Goal: Task Accomplishment & Management: Complete application form

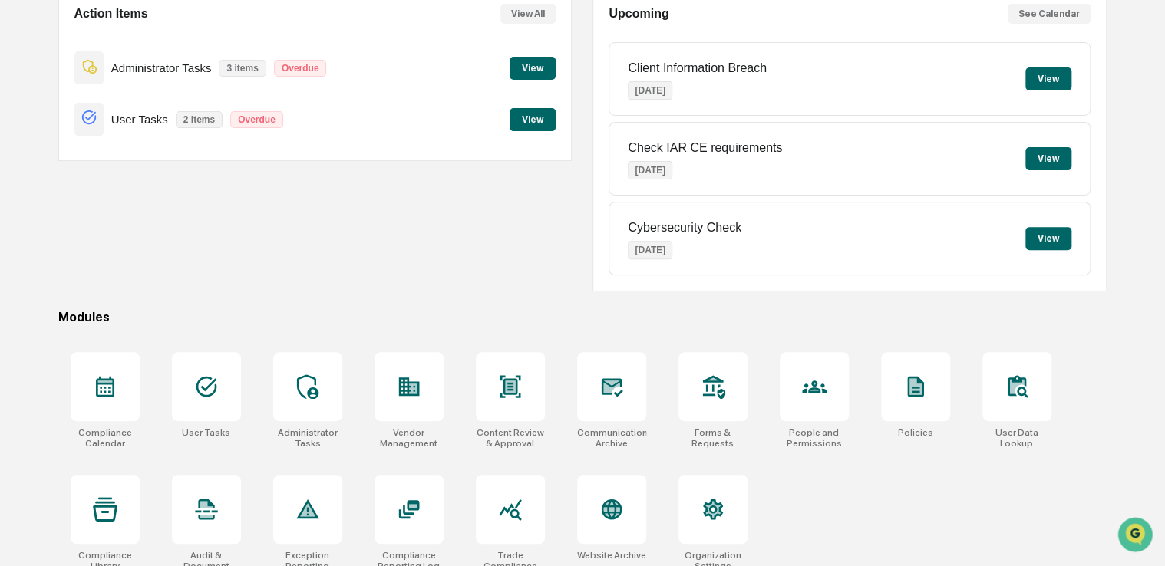
scroll to position [175, 0]
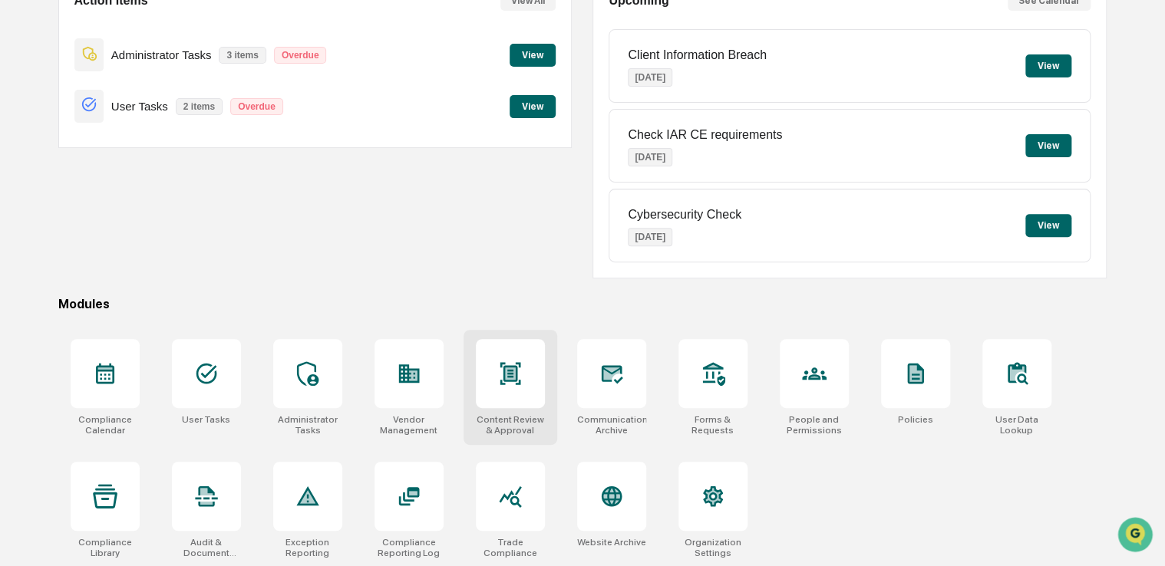
click at [485, 391] on div at bounding box center [510, 373] width 69 height 69
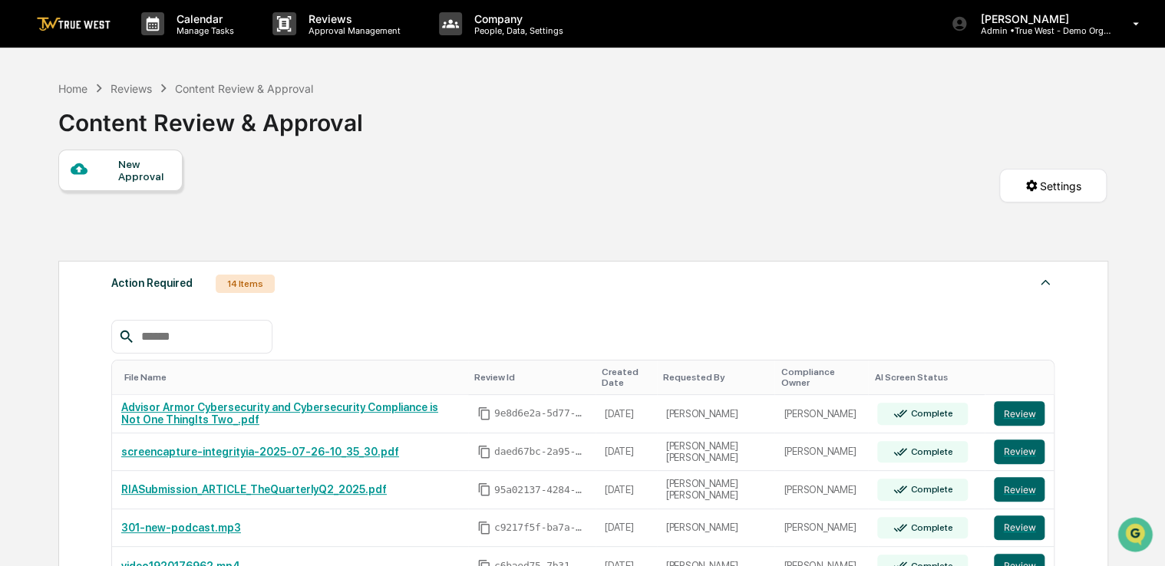
click at [146, 167] on div "New Approval" at bounding box center [143, 170] width 51 height 25
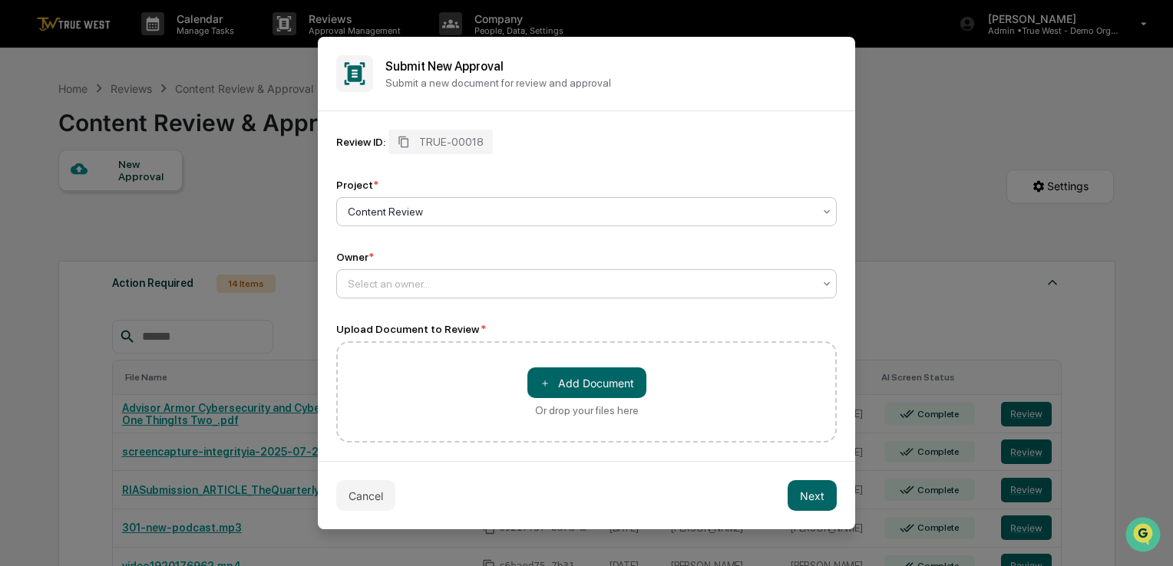
click at [416, 284] on div at bounding box center [580, 283] width 465 height 15
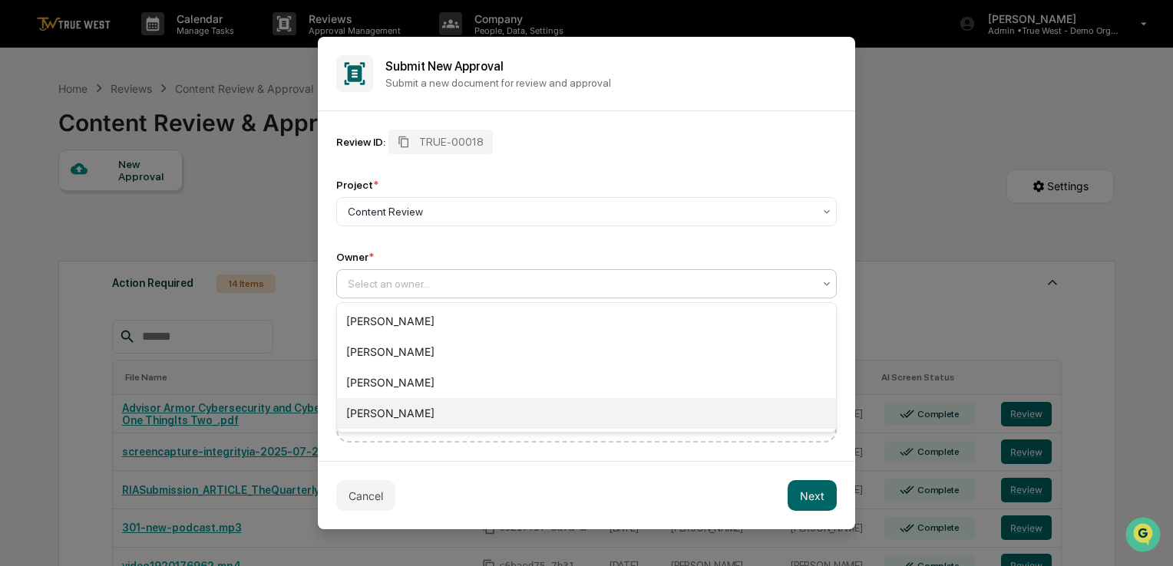
click at [423, 408] on div "[PERSON_NAME]" at bounding box center [586, 413] width 499 height 31
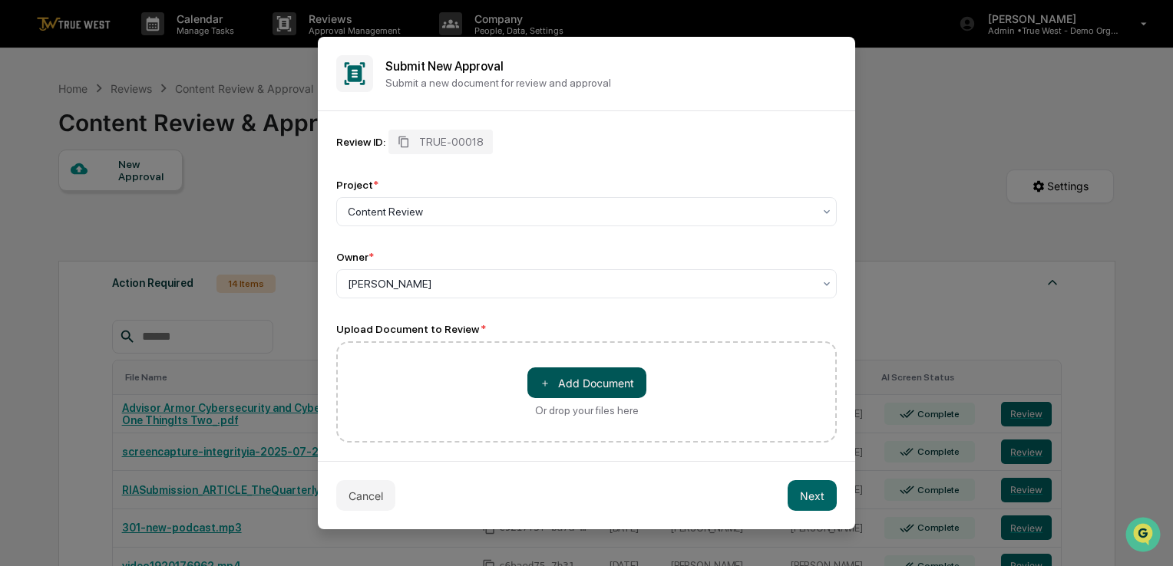
click at [579, 386] on button "＋ Add Document" at bounding box center [586, 383] width 119 height 31
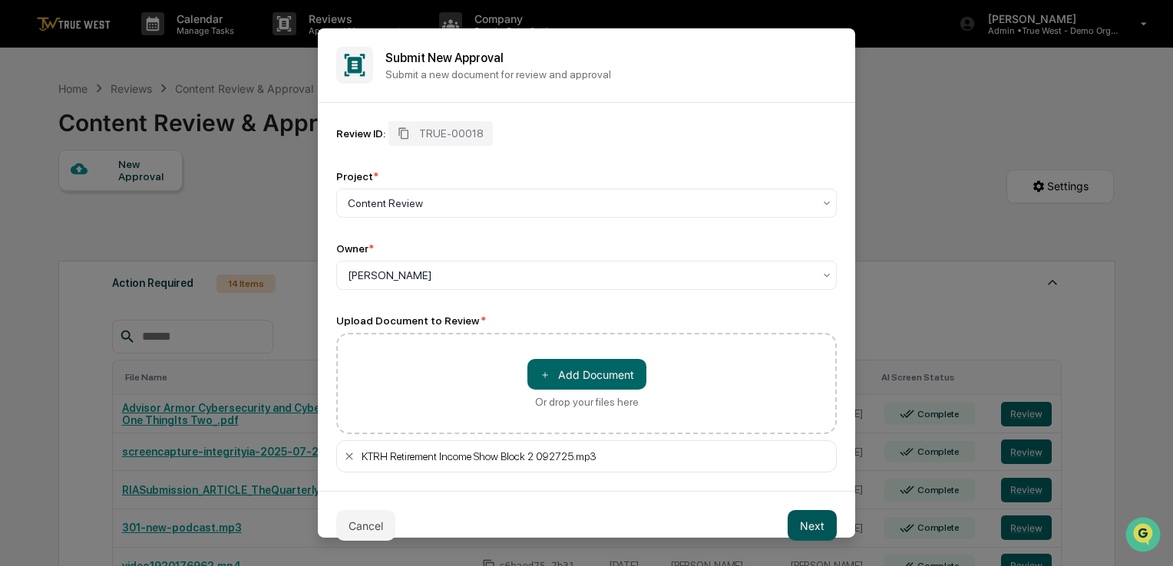
click at [817, 518] on button "Next" at bounding box center [811, 525] width 49 height 31
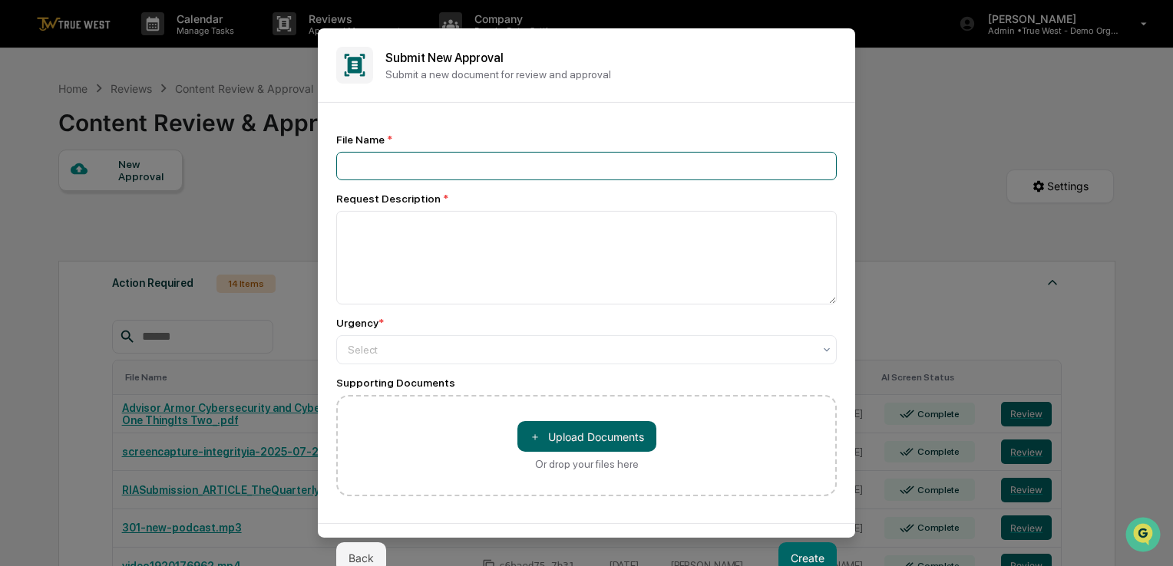
click at [546, 164] on input at bounding box center [586, 166] width 500 height 28
type input "***"
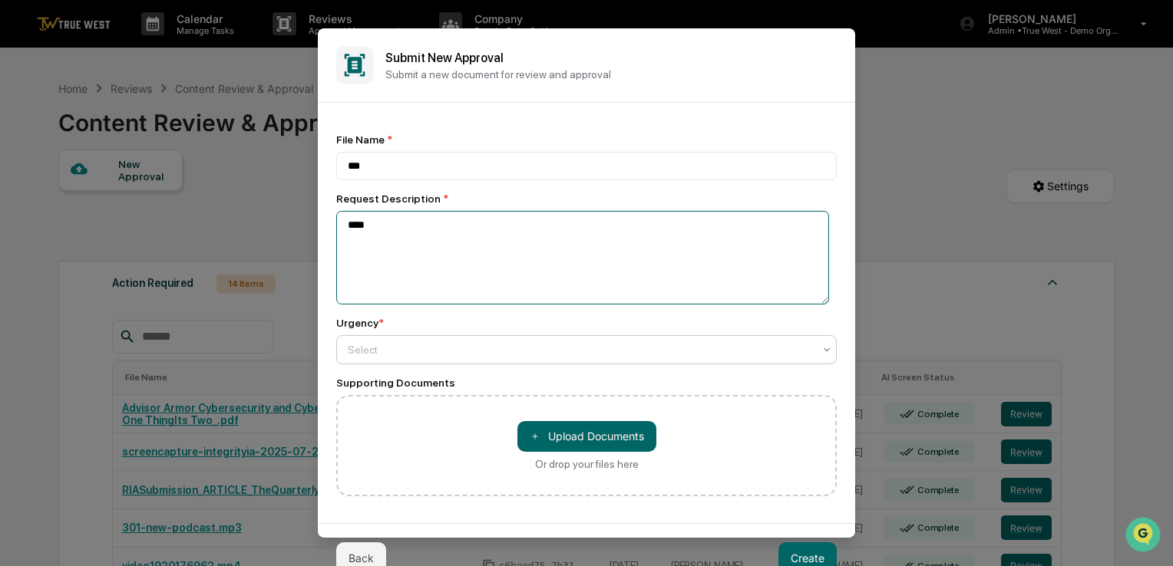
type textarea "****"
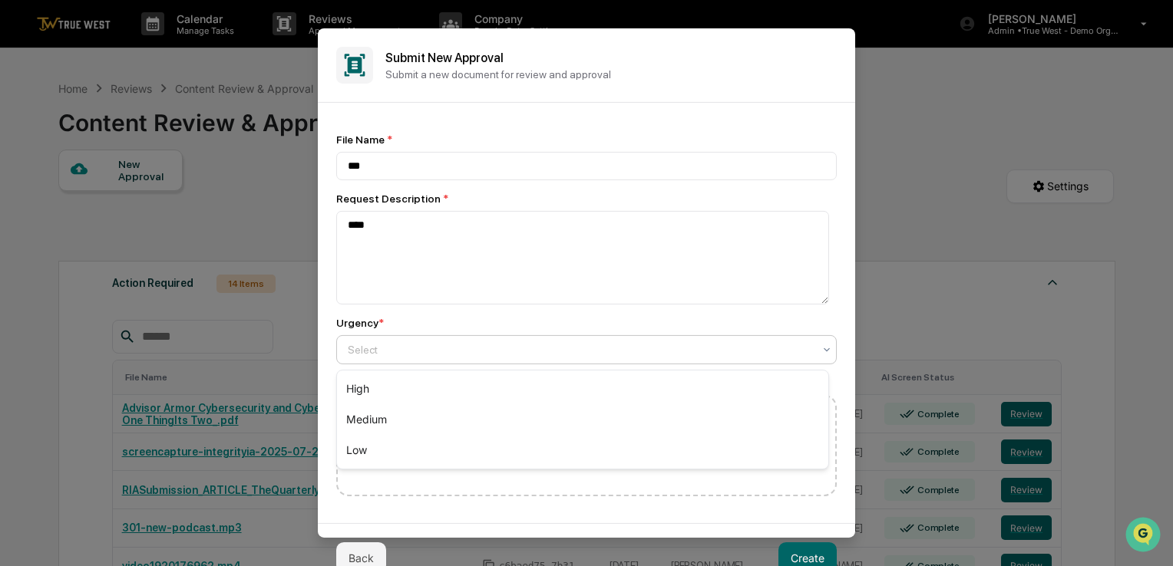
click at [425, 351] on div at bounding box center [580, 349] width 465 height 15
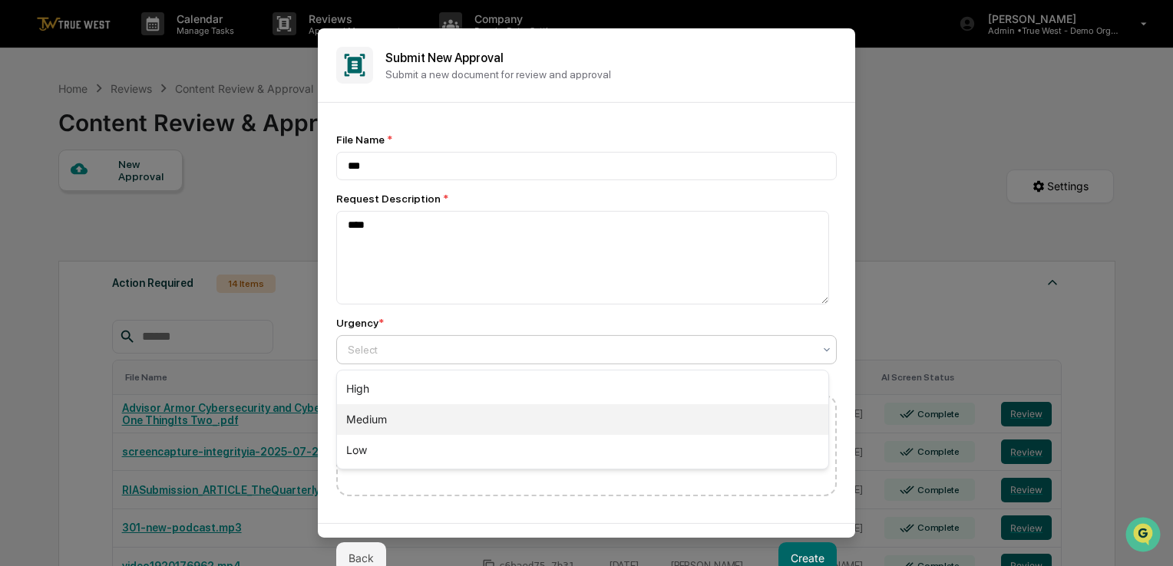
click at [398, 414] on div "Medium" at bounding box center [582, 419] width 491 height 31
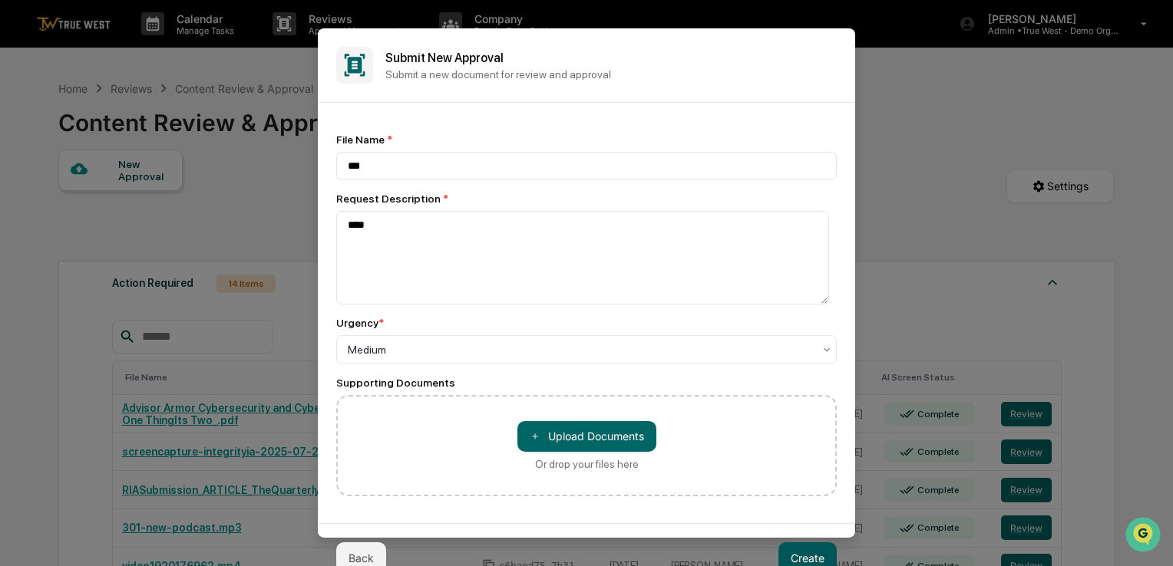
click at [817, 551] on button "Create" at bounding box center [807, 558] width 58 height 31
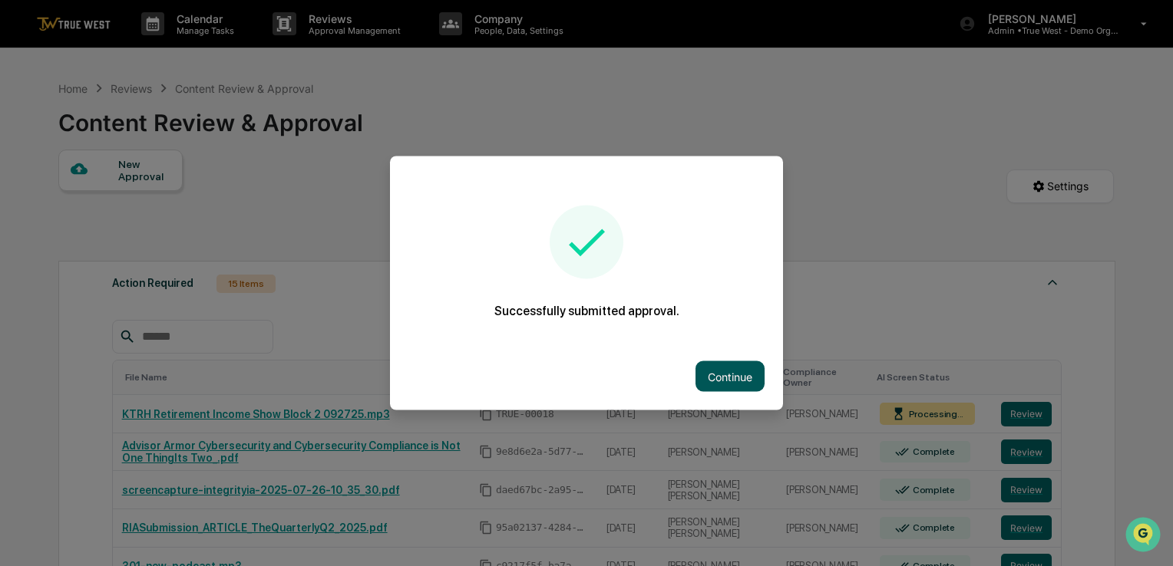
click at [750, 385] on button "Continue" at bounding box center [729, 376] width 69 height 31
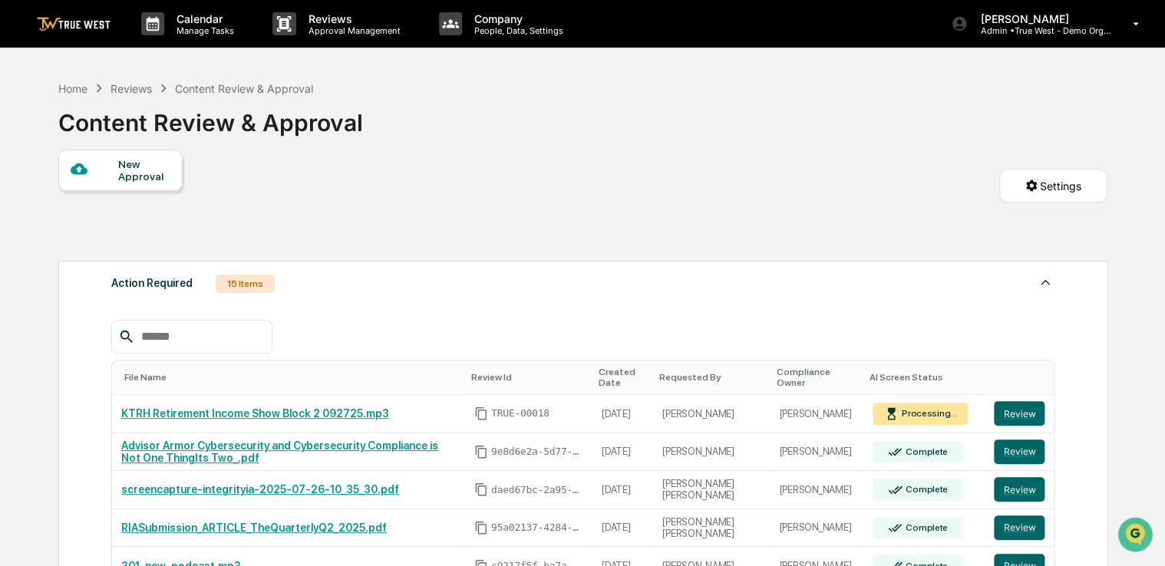
click at [117, 167] on div at bounding box center [95, 169] width 48 height 19
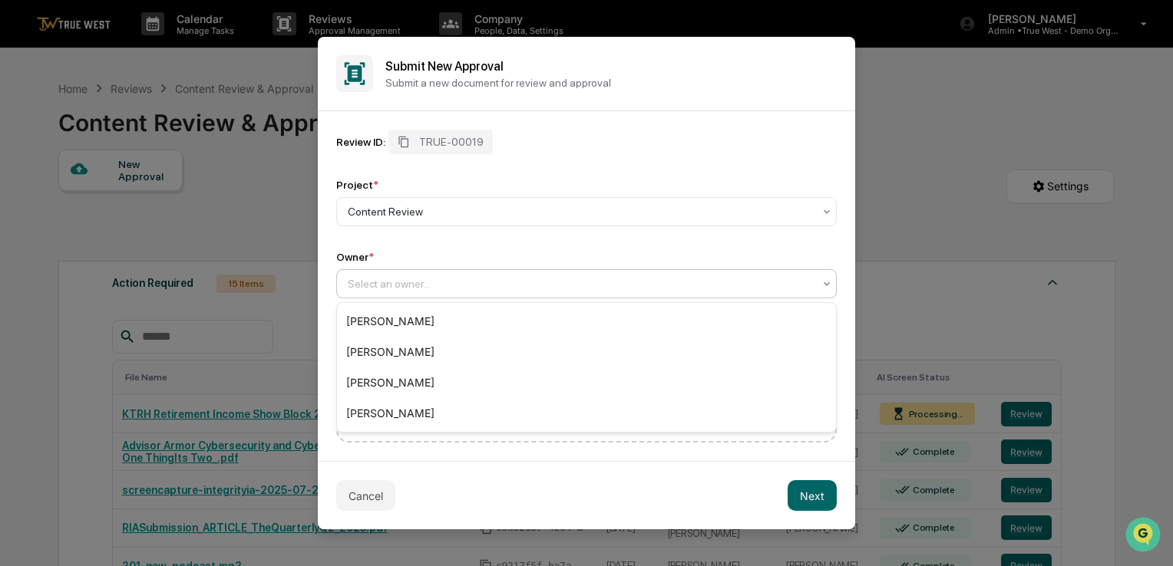
click at [381, 274] on div "Select an owner..." at bounding box center [580, 283] width 480 height 21
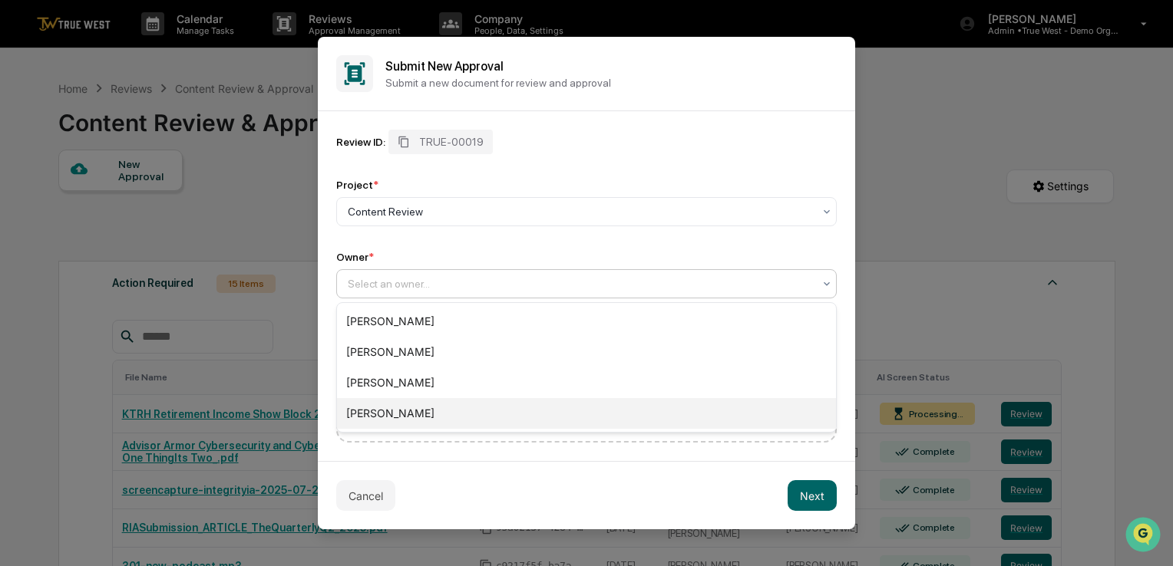
click at [390, 413] on div "[PERSON_NAME]" at bounding box center [586, 413] width 499 height 31
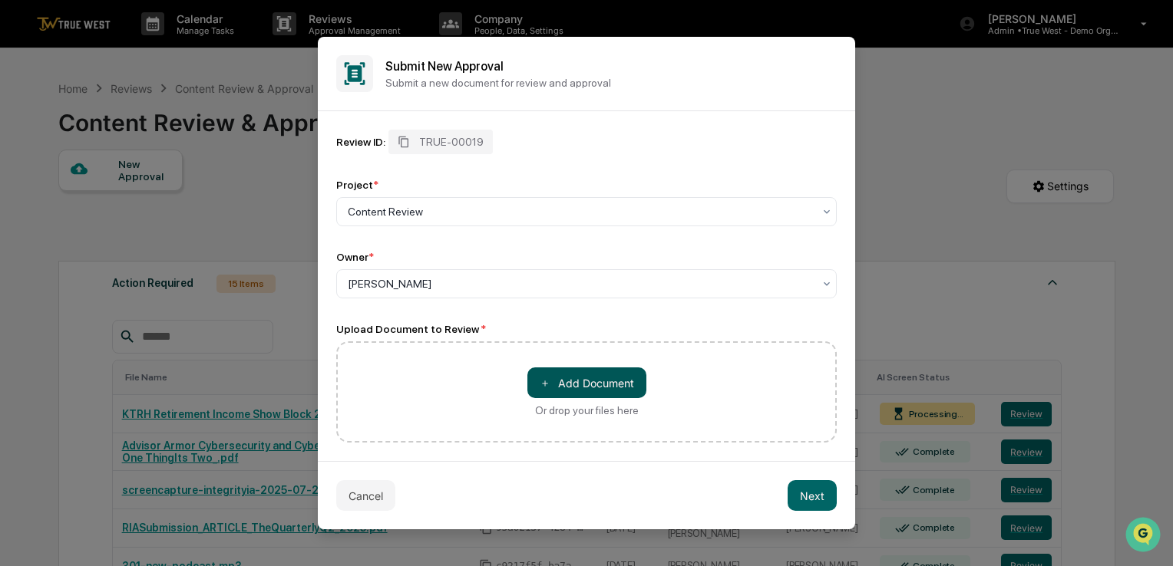
click at [559, 383] on button "＋ Add Document" at bounding box center [586, 383] width 119 height 31
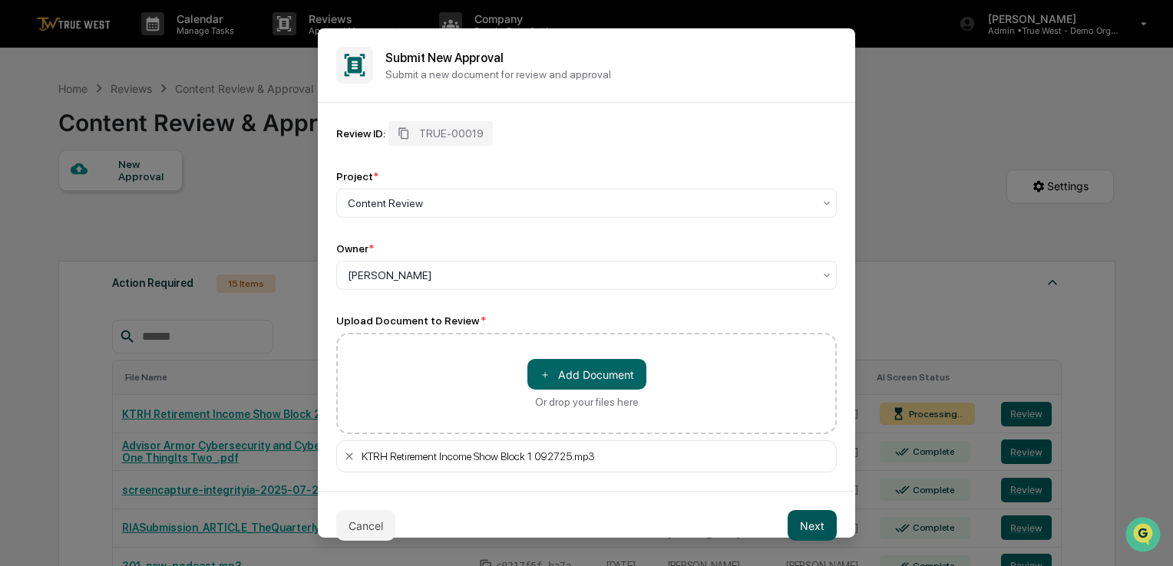
click at [818, 533] on button "Next" at bounding box center [811, 525] width 49 height 31
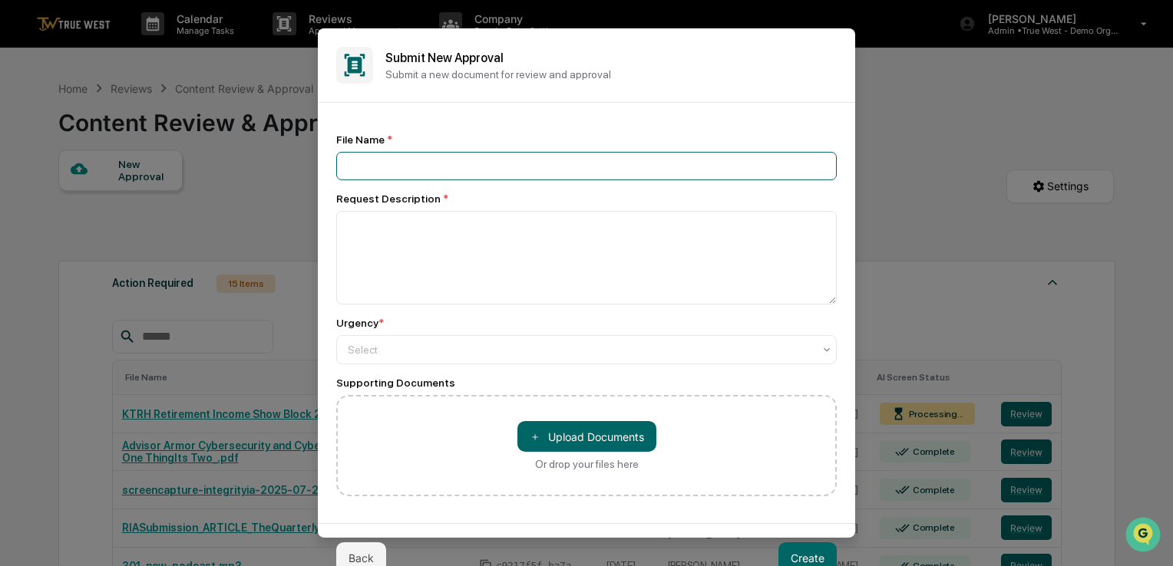
click at [595, 163] on input at bounding box center [586, 166] width 500 height 28
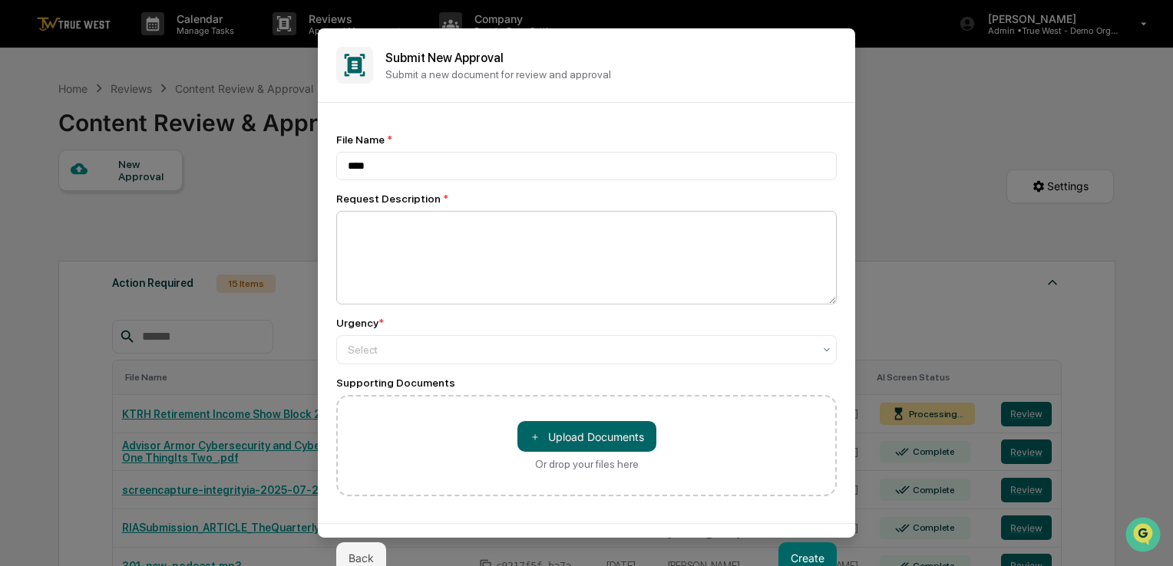
type input "****"
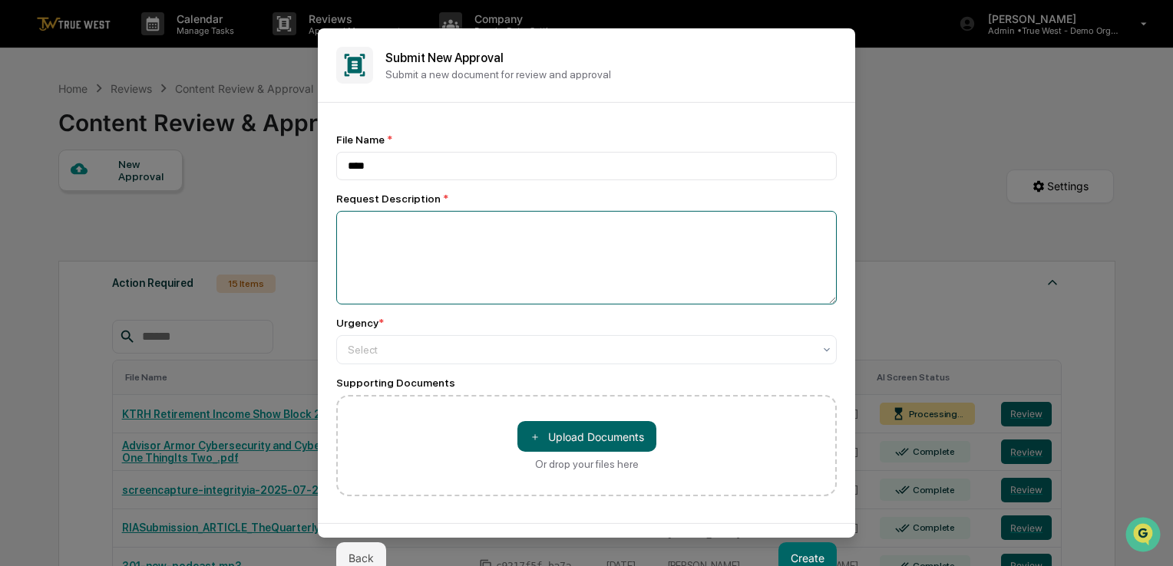
click at [467, 264] on textarea at bounding box center [586, 258] width 500 height 94
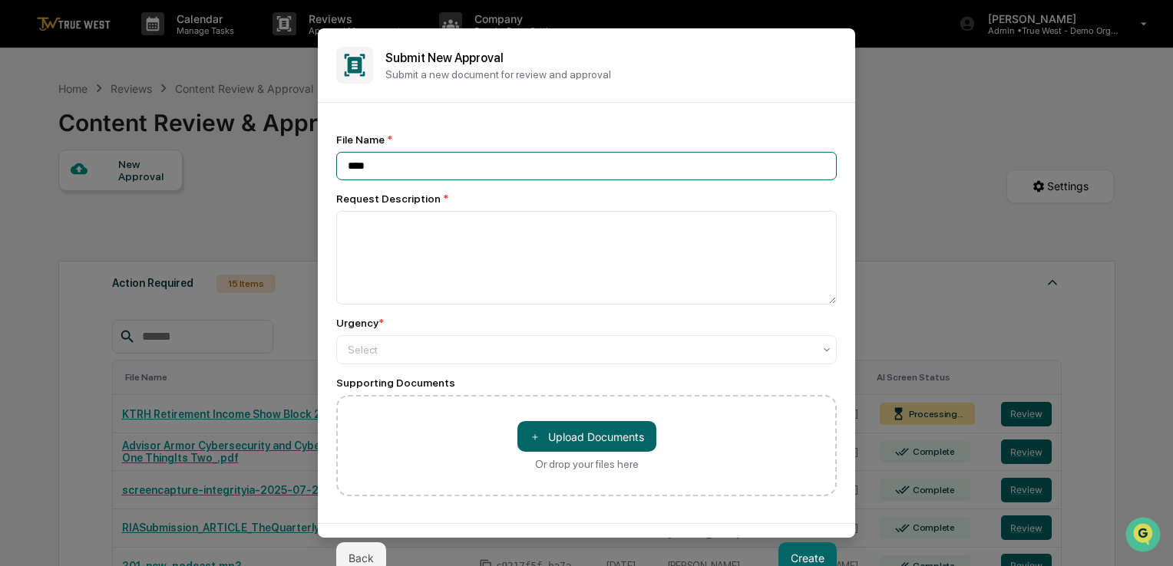
click at [433, 164] on input "****" at bounding box center [586, 166] width 500 height 28
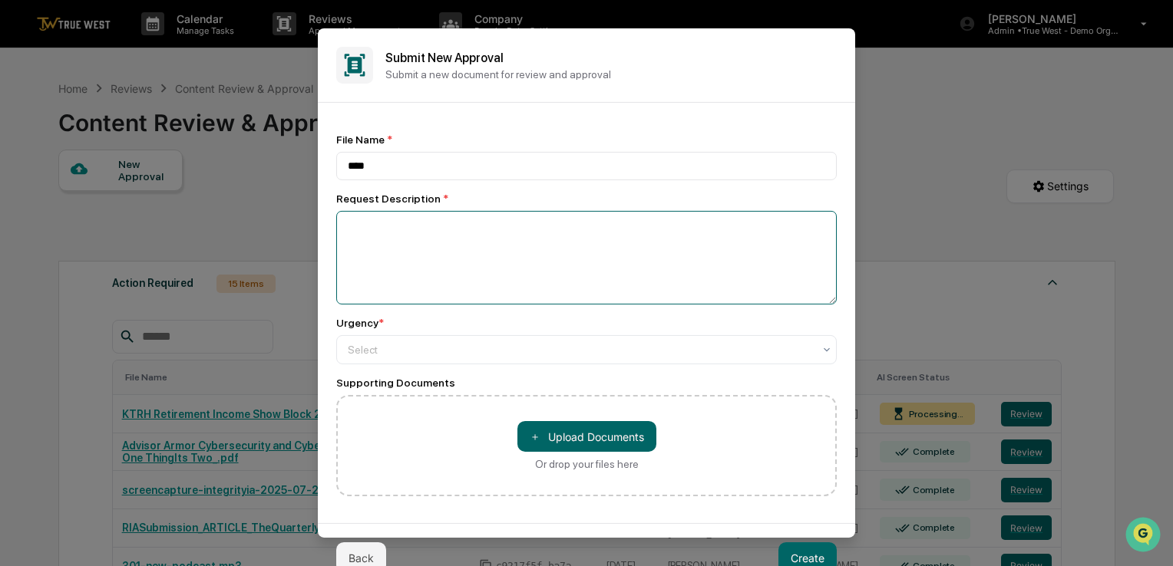
click at [402, 250] on textarea at bounding box center [586, 258] width 500 height 94
paste textarea "****"
type textarea "****"
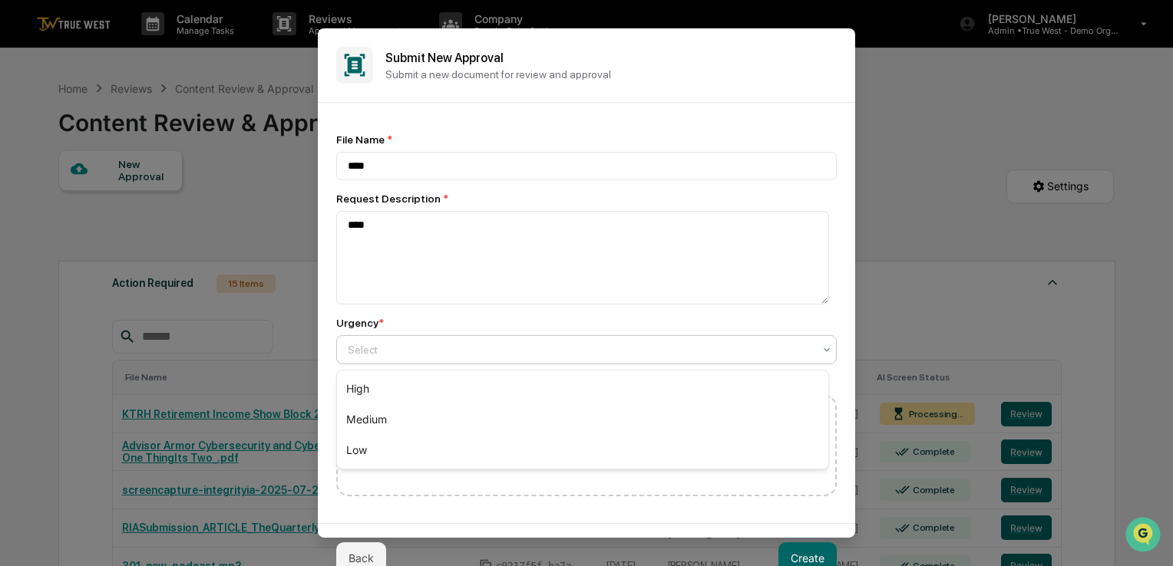
click at [379, 360] on div "Select" at bounding box center [580, 348] width 480 height 21
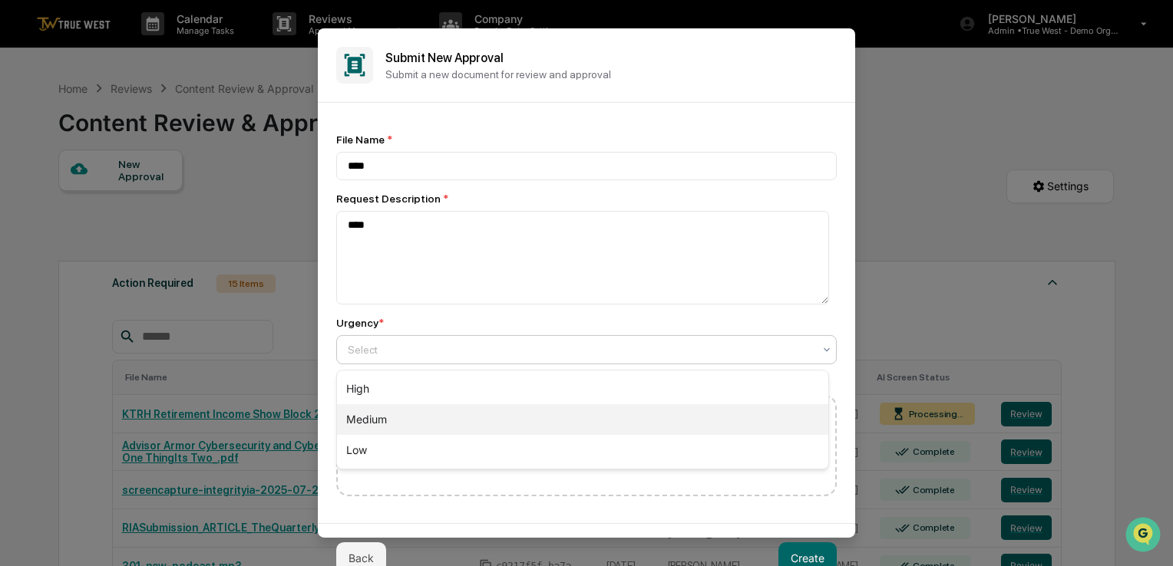
click at [381, 413] on div "Medium" at bounding box center [582, 419] width 491 height 31
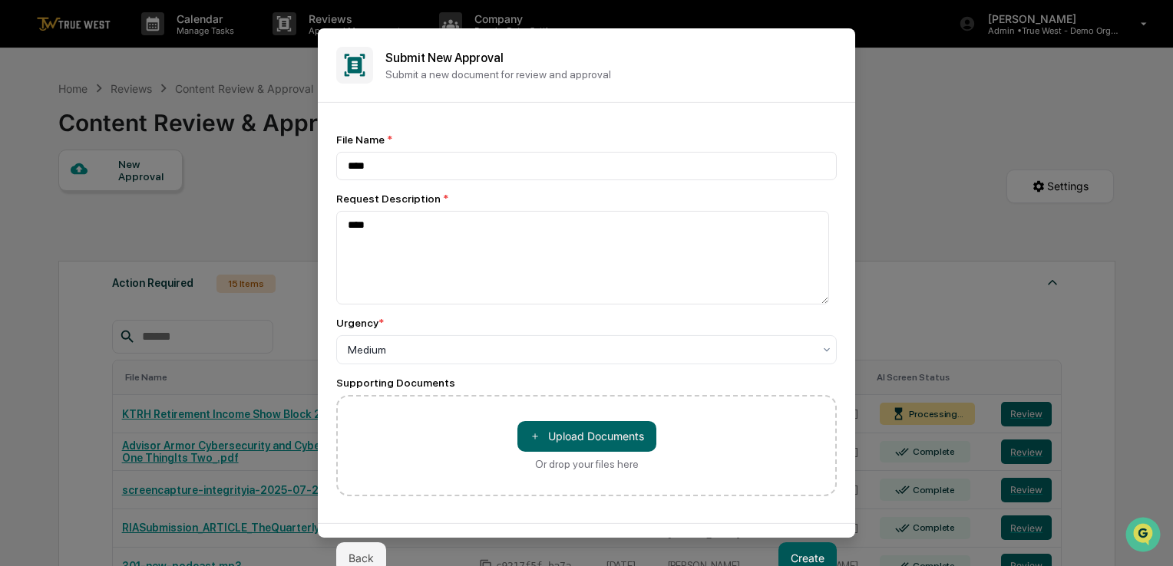
click at [812, 549] on button "Create" at bounding box center [807, 558] width 58 height 31
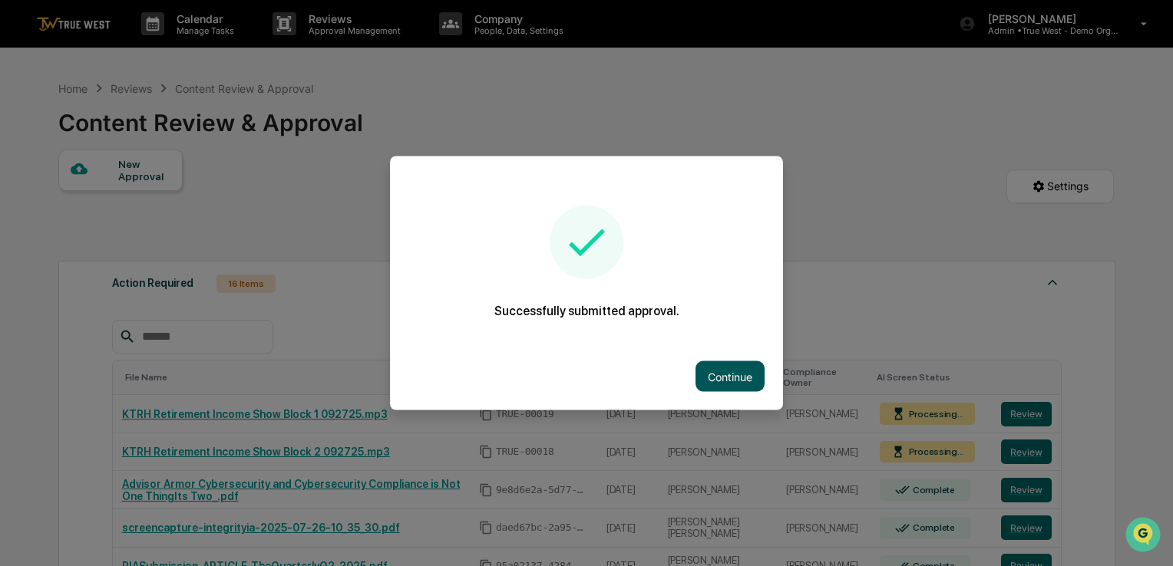
click at [737, 385] on button "Continue" at bounding box center [729, 376] width 69 height 31
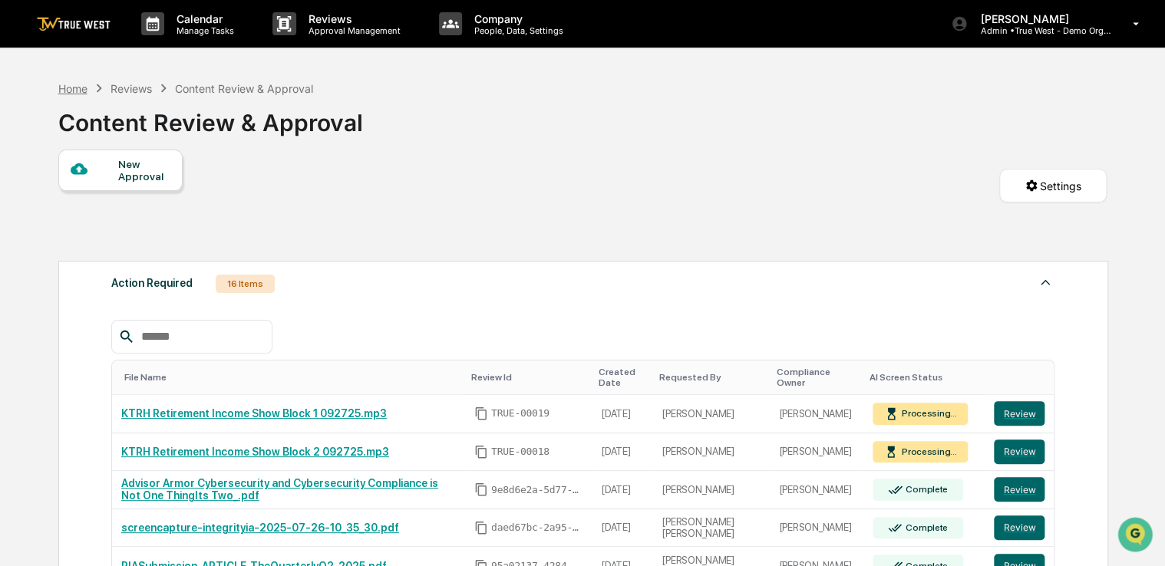
click at [71, 87] on div "Home" at bounding box center [72, 88] width 29 height 13
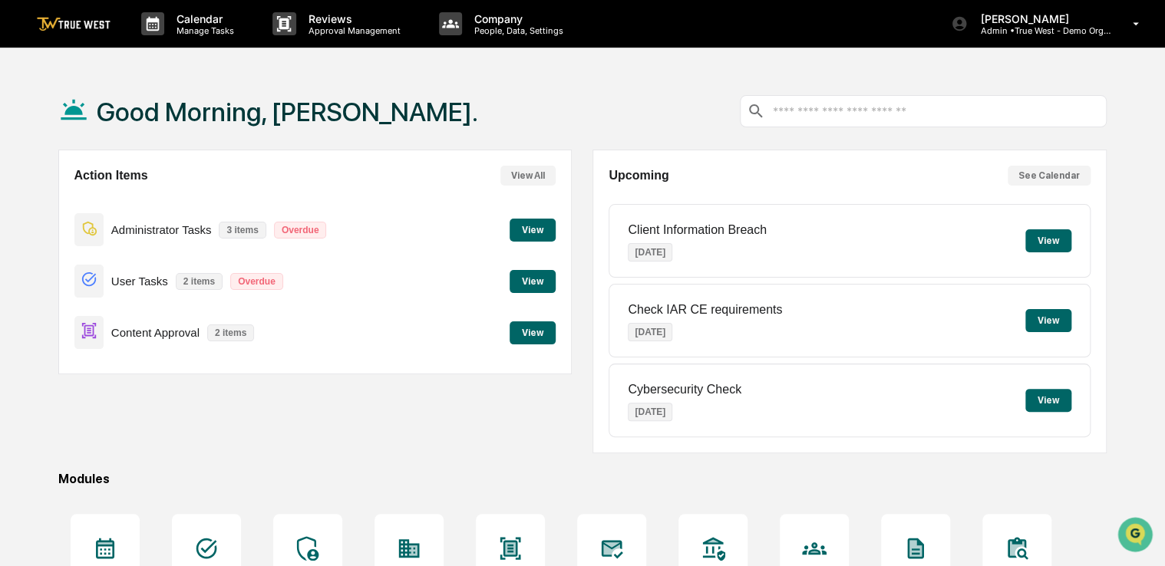
click at [541, 330] on button "View" at bounding box center [533, 333] width 46 height 23
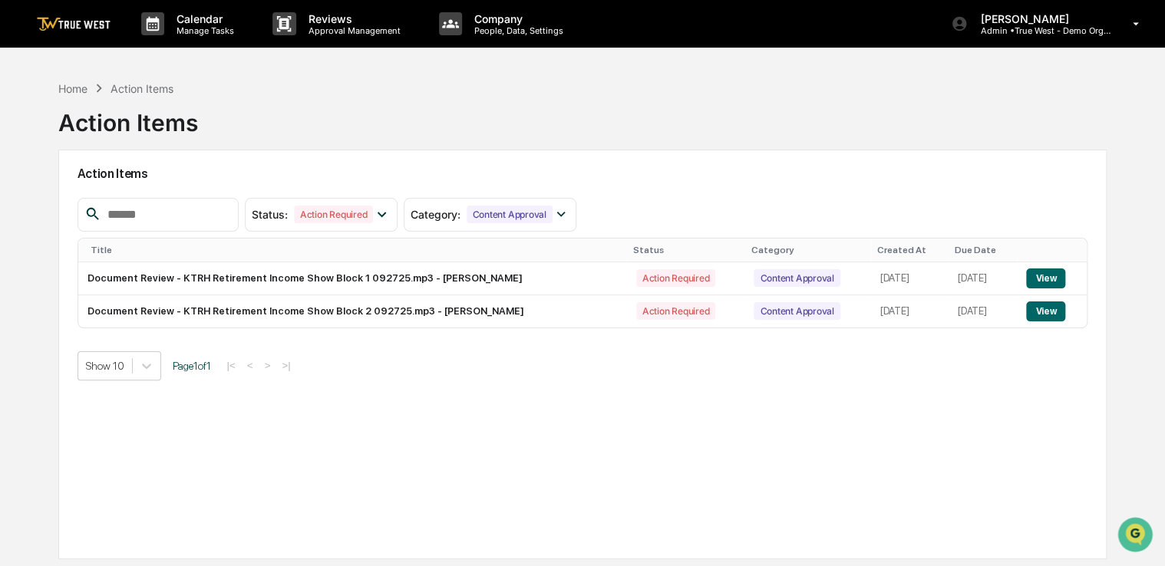
drag, startPoint x: 903, startPoint y: 435, endPoint x: 756, endPoint y: 420, distance: 147.4
click at [756, 420] on div "Action Items Status : Action Required Select/Deselect All Action Required Resol…" at bounding box center [582, 355] width 1048 height 410
click at [1045, 279] on button "View" at bounding box center [1045, 279] width 39 height 20
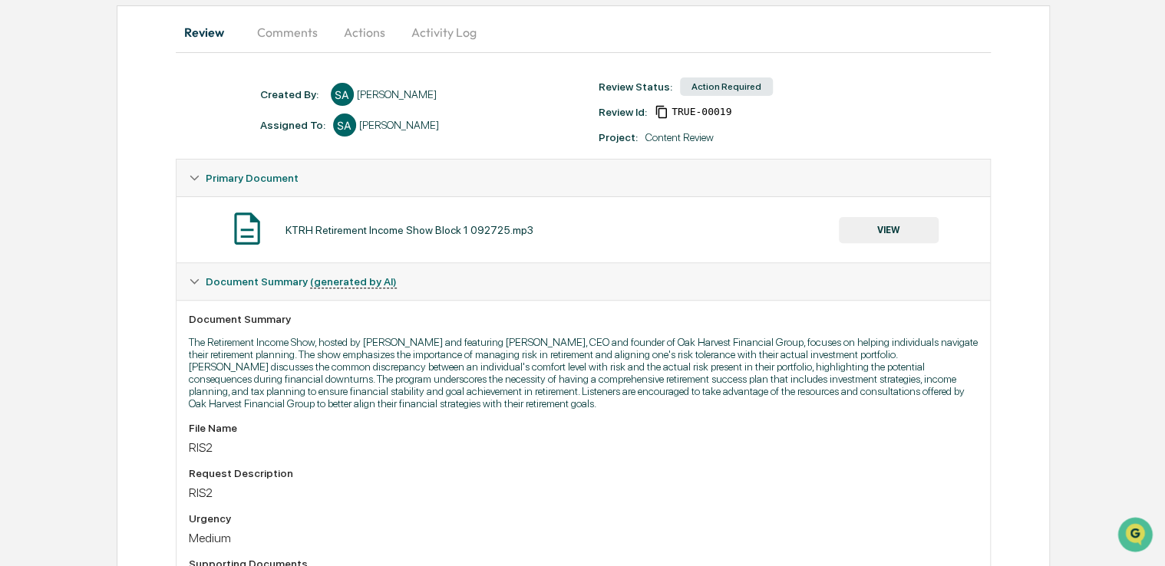
scroll to position [150, 0]
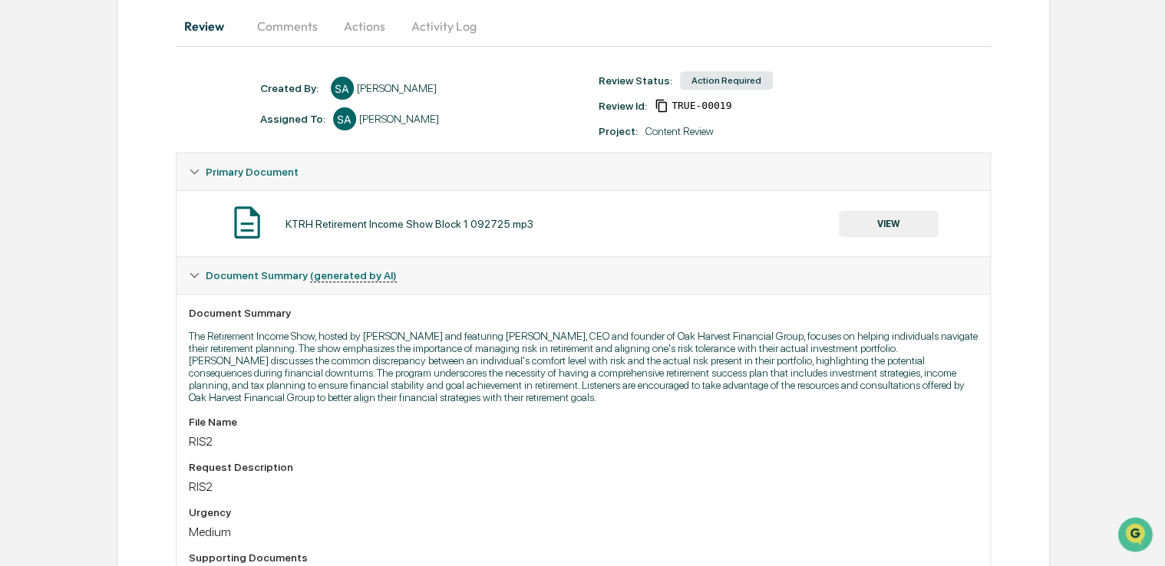
drag, startPoint x: 681, startPoint y: 475, endPoint x: 594, endPoint y: 468, distance: 87.8
click at [594, 468] on div "Request Description" at bounding box center [584, 467] width 790 height 12
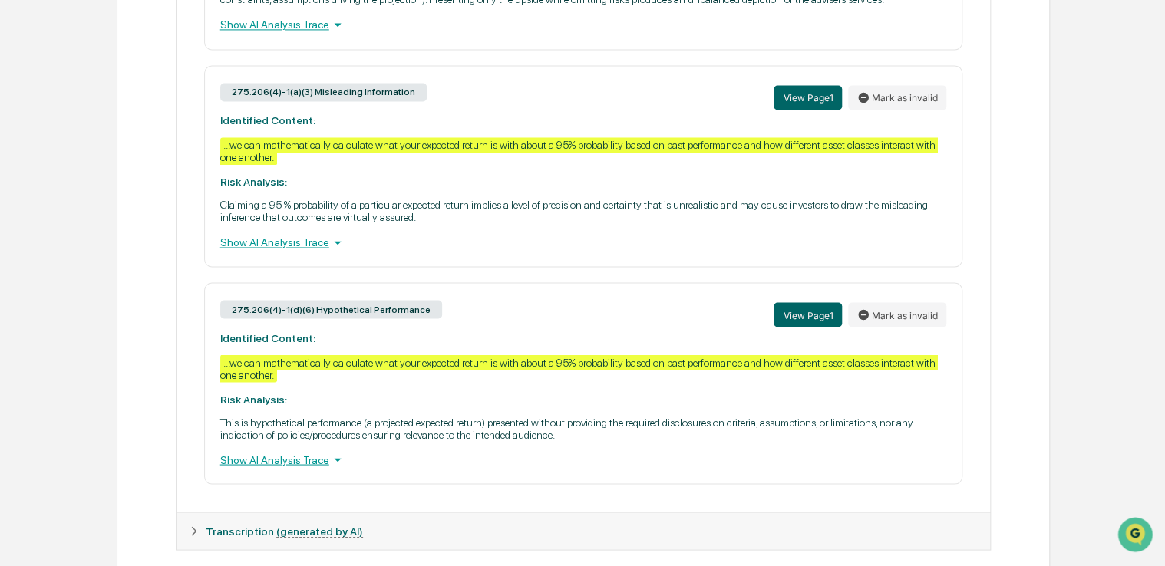
scroll to position [1218, 0]
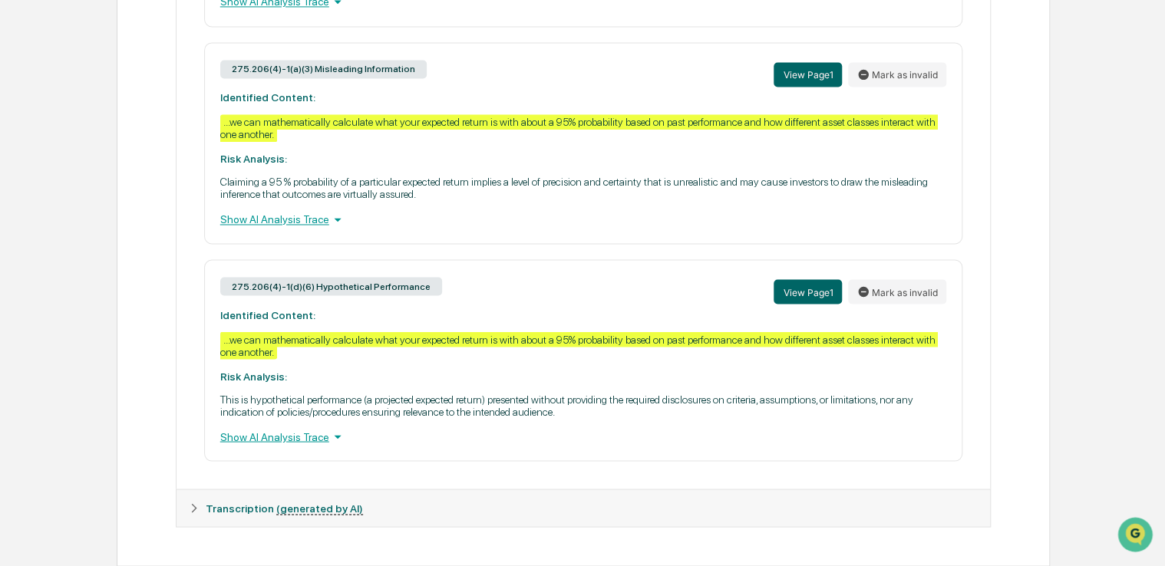
drag, startPoint x: 533, startPoint y: 441, endPoint x: 457, endPoint y: 436, distance: 76.1
click at [457, 436] on div "Show AI Analysis Trace" at bounding box center [583, 436] width 727 height 17
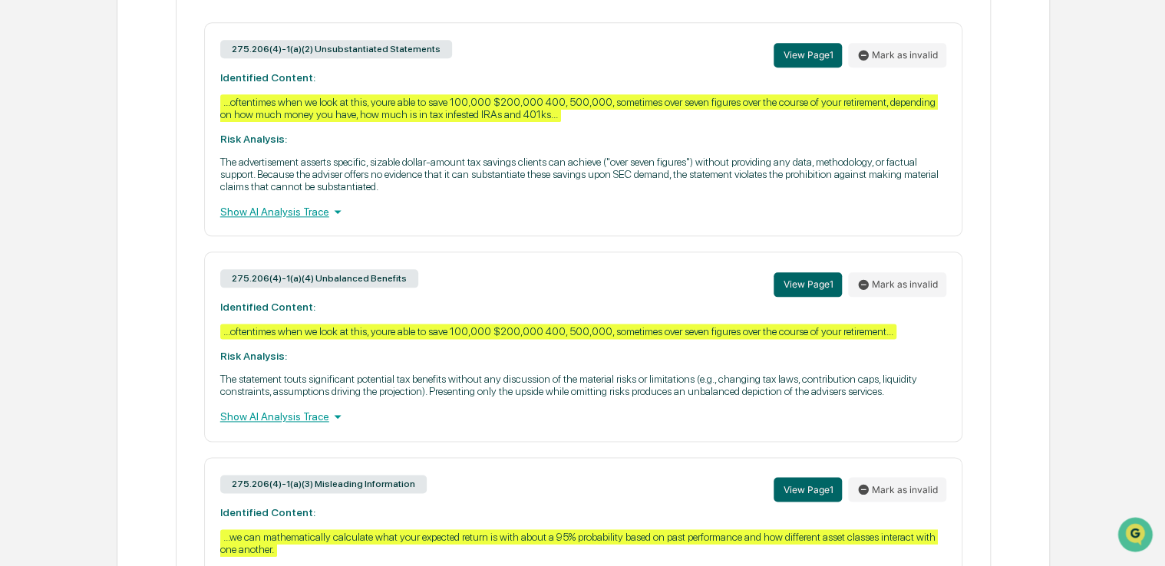
scroll to position [775, 0]
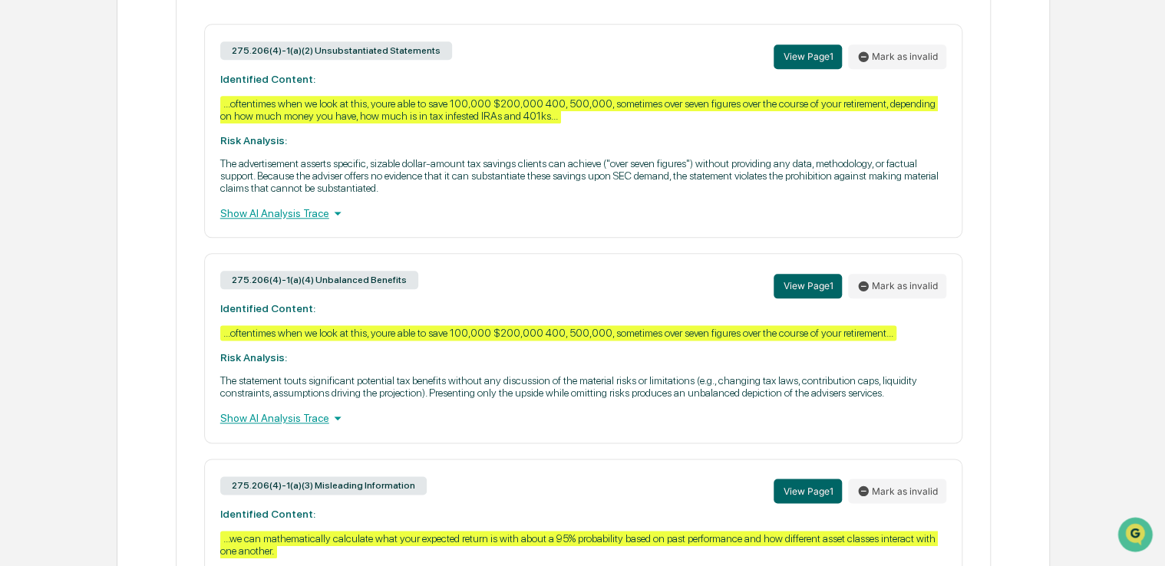
drag, startPoint x: 81, startPoint y: 284, endPoint x: 25, endPoint y: 249, distance: 65.2
click at [25, 249] on div "Home Content Review & Approval KTRH Retirement Income Show Block 1 092725.mp3 K…" at bounding box center [582, 174] width 1165 height 1752
drag, startPoint x: 51, startPoint y: 226, endPoint x: 15, endPoint y: 165, distance: 70.5
click at [15, 165] on div "Home Content Review & Approval KTRH Retirement Income Show Block 1 092725.mp3 K…" at bounding box center [582, 174] width 1165 height 1752
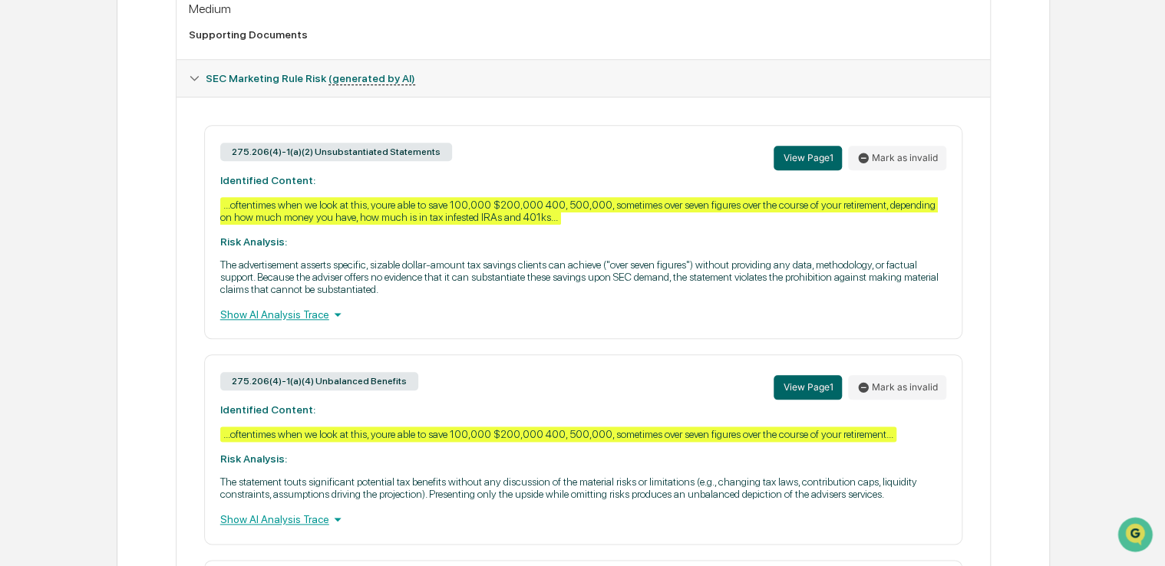
scroll to position [657, 0]
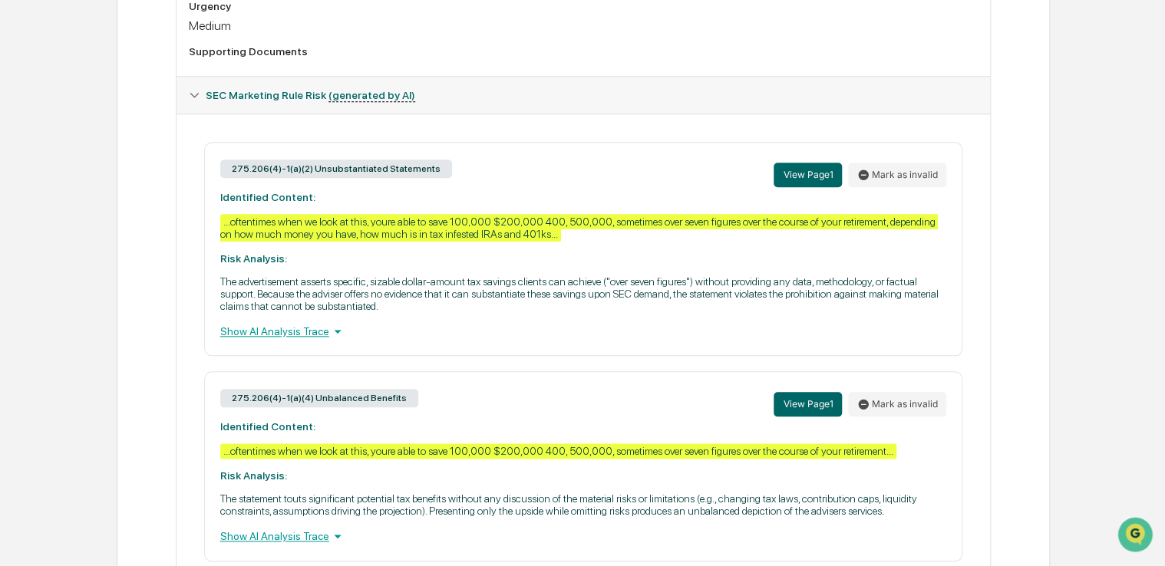
drag, startPoint x: 74, startPoint y: 262, endPoint x: 18, endPoint y: 219, distance: 70.6
click at [18, 219] on div "Home Content Review & Approval KTRH Retirement Income Show Block 1 092725.mp3 K…" at bounding box center [582, 292] width 1165 height 1752
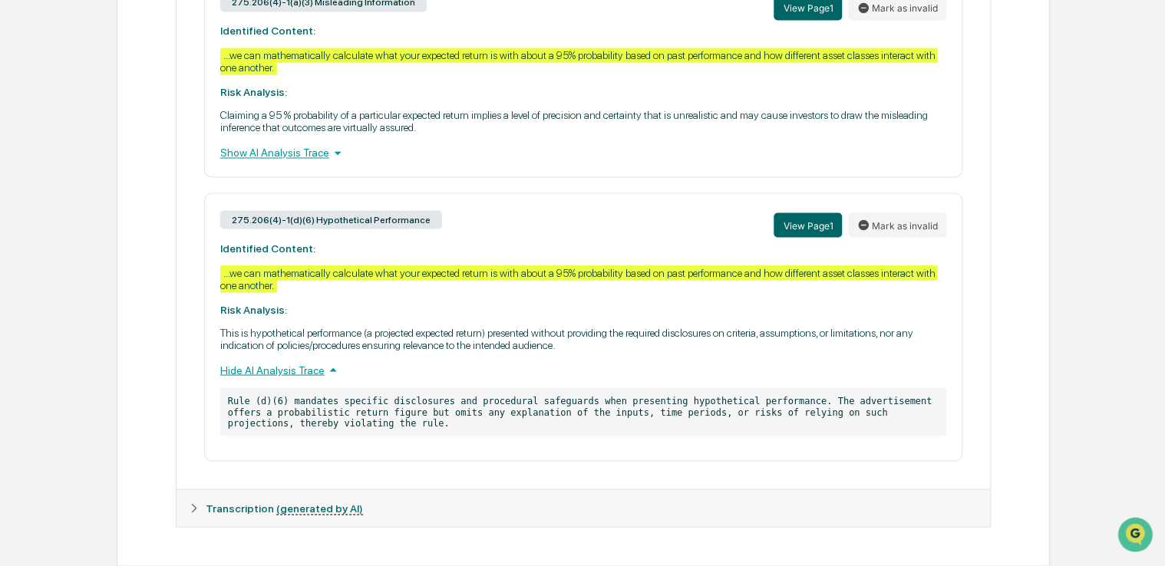
scroll to position [1285, 0]
drag, startPoint x: 78, startPoint y: 180, endPoint x: 52, endPoint y: 166, distance: 28.8
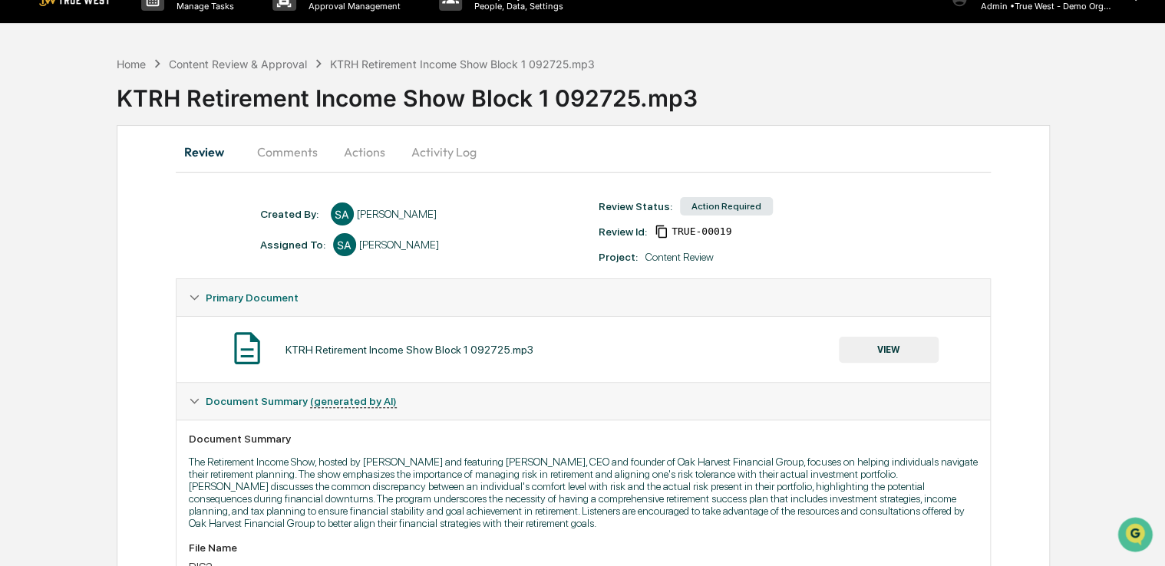
scroll to position [0, 0]
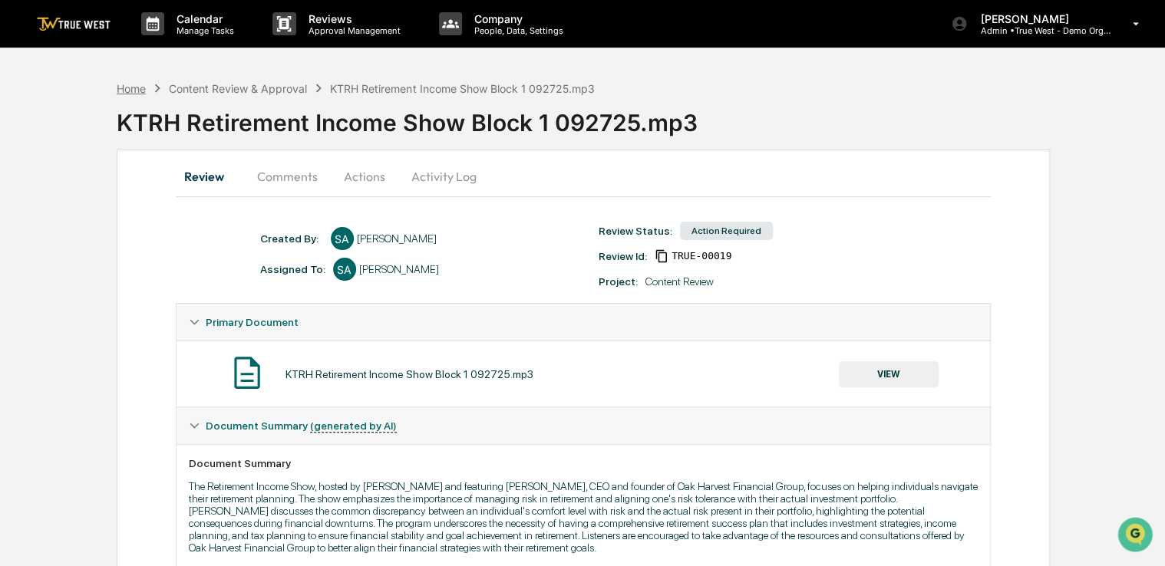
click at [124, 94] on div "Home" at bounding box center [131, 88] width 29 height 13
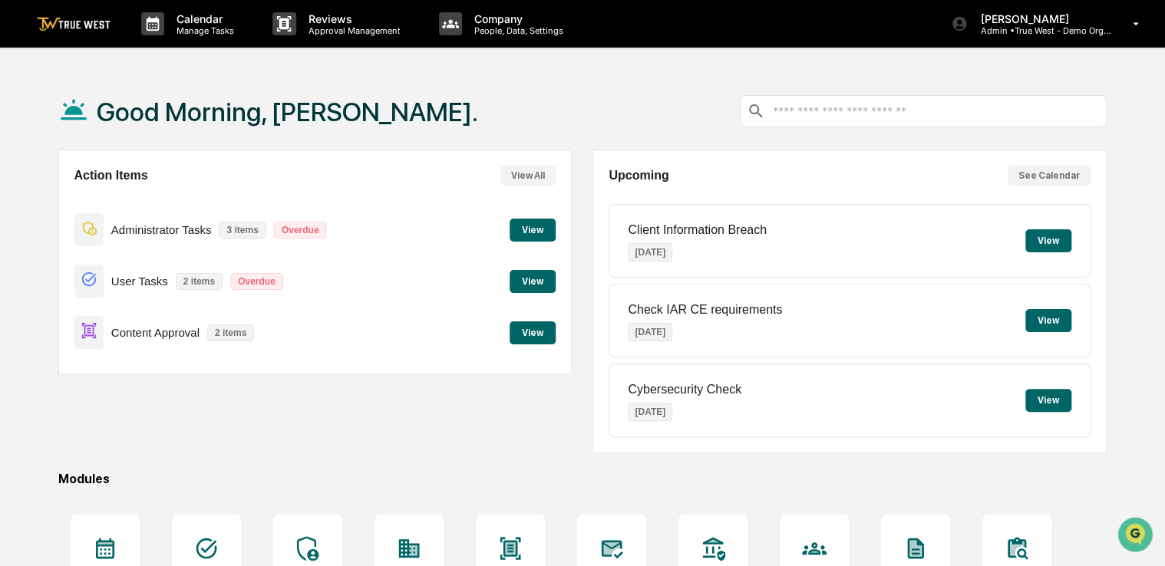
click at [530, 342] on button "View" at bounding box center [533, 333] width 46 height 23
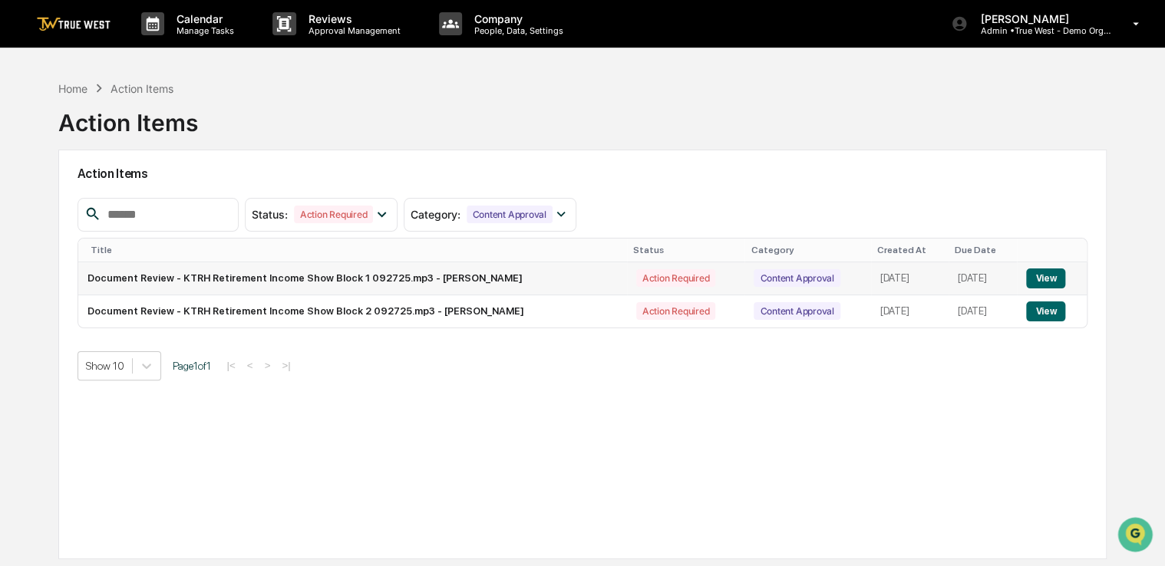
click at [1033, 282] on button "View" at bounding box center [1045, 279] width 39 height 20
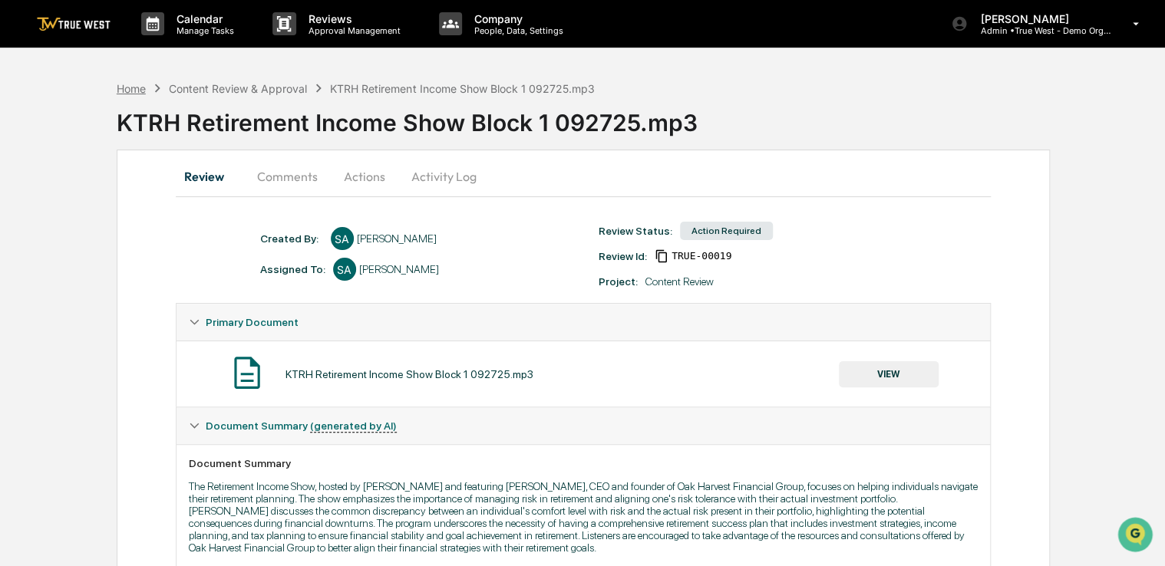
click at [146, 87] on div "Home" at bounding box center [131, 88] width 29 height 13
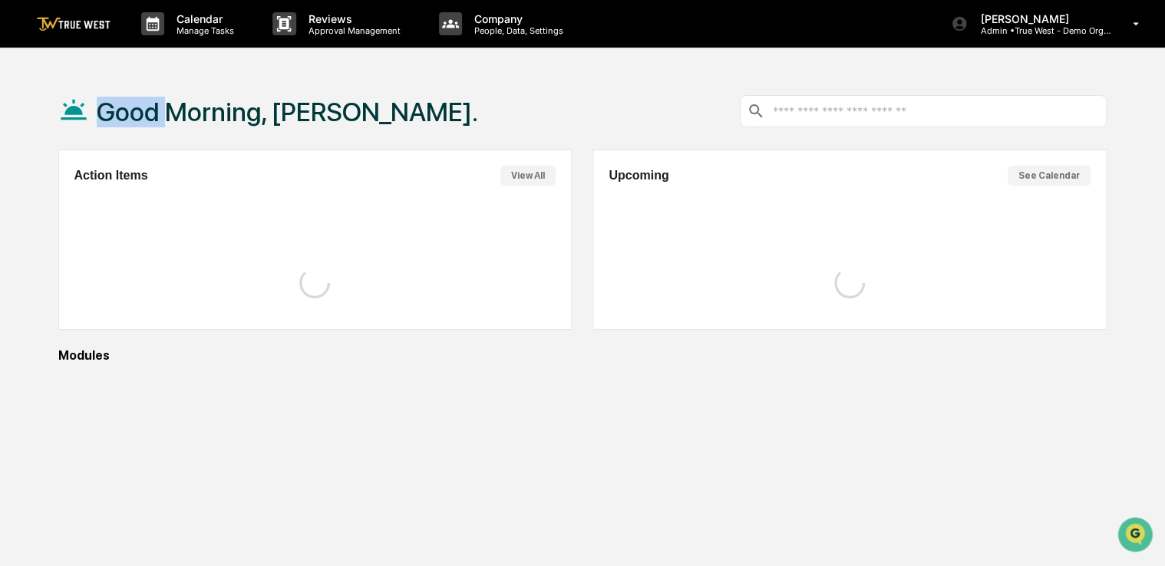
click at [146, 87] on div "Good Morning, [PERSON_NAME]." at bounding box center [268, 111] width 420 height 77
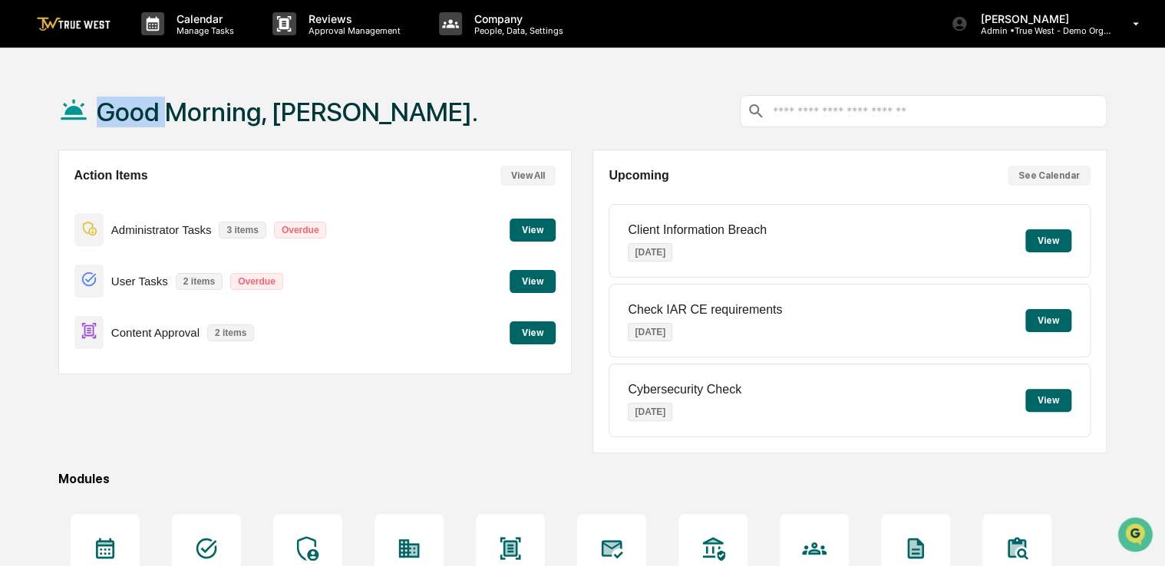
click at [536, 334] on button "View" at bounding box center [533, 333] width 46 height 23
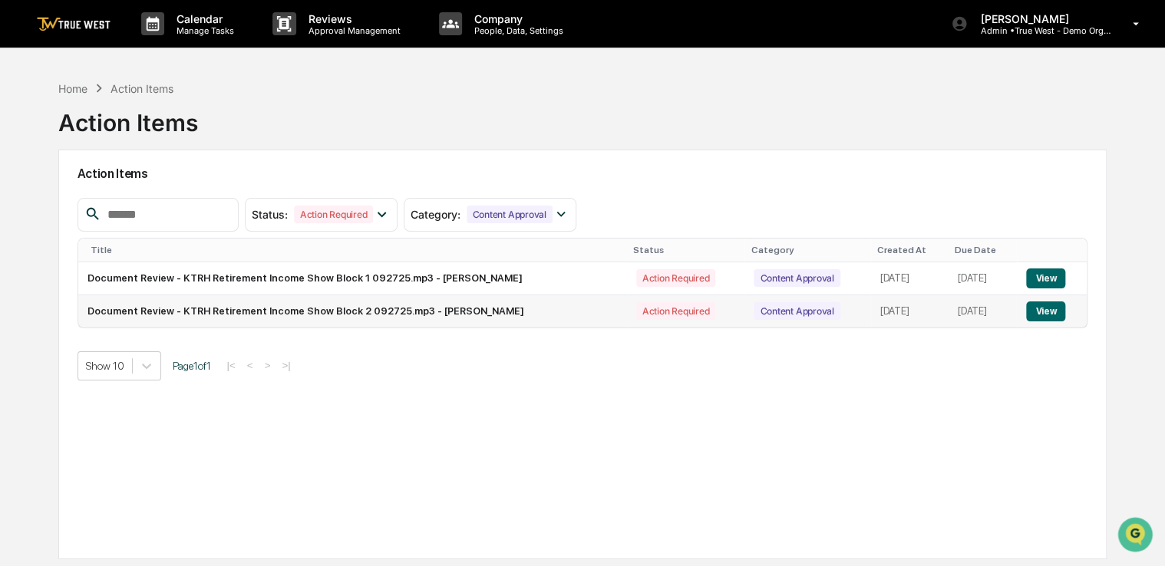
click at [1053, 310] on button "View" at bounding box center [1045, 312] width 39 height 20
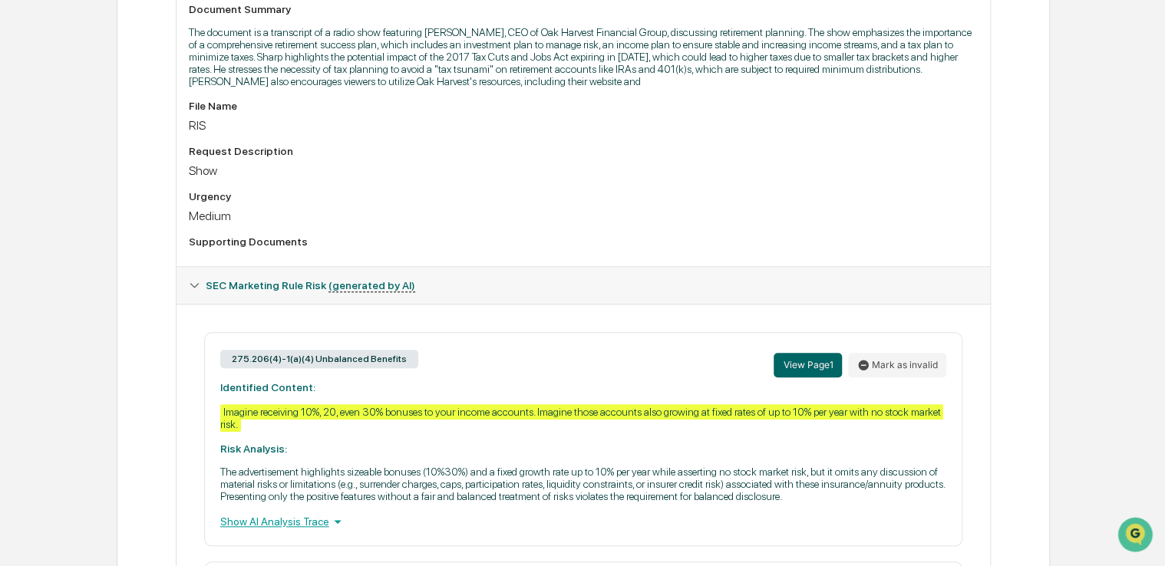
scroll to position [786, 0]
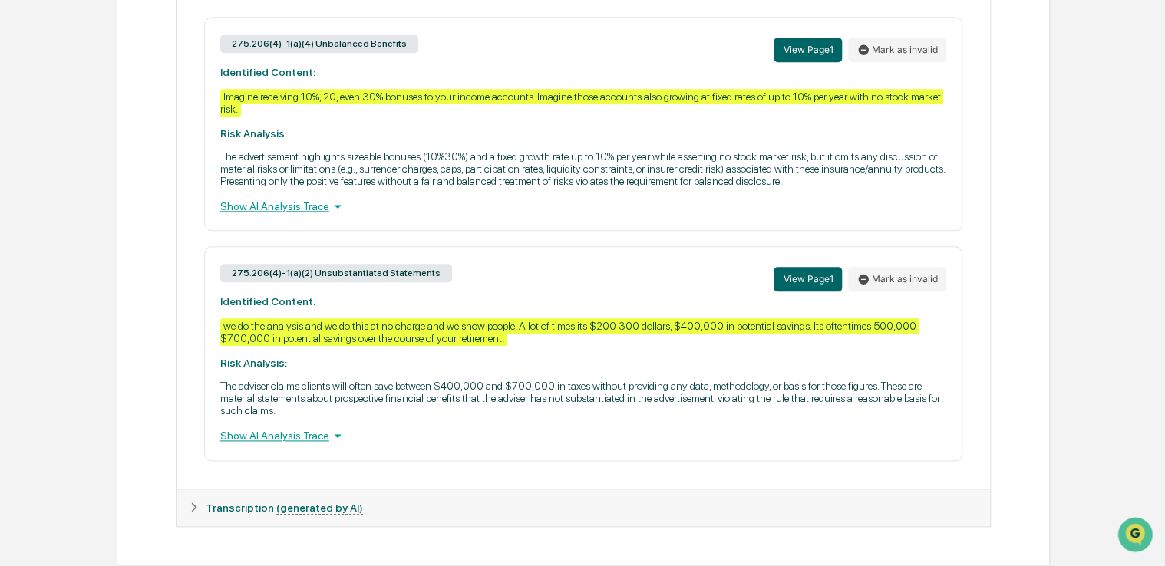
drag, startPoint x: 31, startPoint y: 294, endPoint x: 83, endPoint y: 385, distance: 104.8
drag, startPoint x: 64, startPoint y: 216, endPoint x: 53, endPoint y: 185, distance: 33.5
drag, startPoint x: 101, startPoint y: 128, endPoint x: 38, endPoint y: 107, distance: 66.3
